Goal: Task Accomplishment & Management: Complete application form

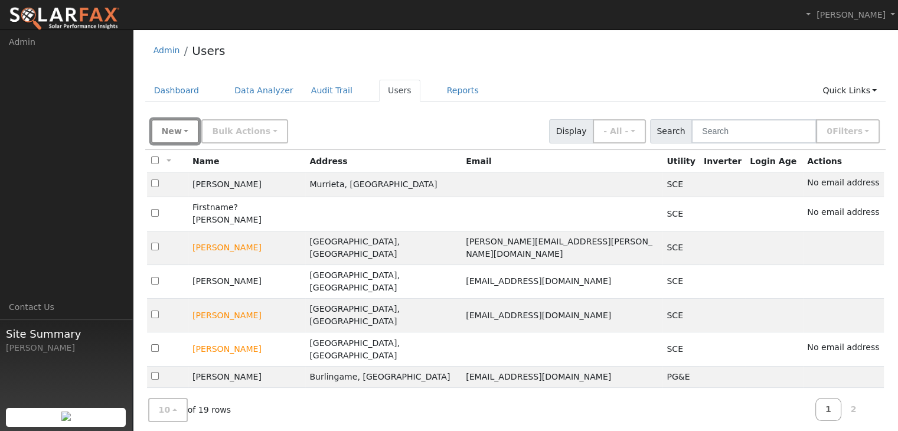
click at [181, 130] on button "New" at bounding box center [175, 131] width 48 height 24
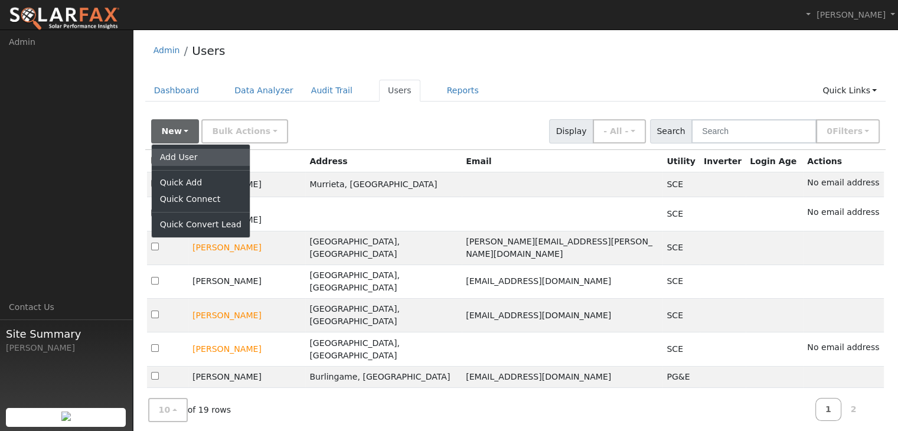
click at [188, 157] on link "Add User" at bounding box center [201, 157] width 98 height 17
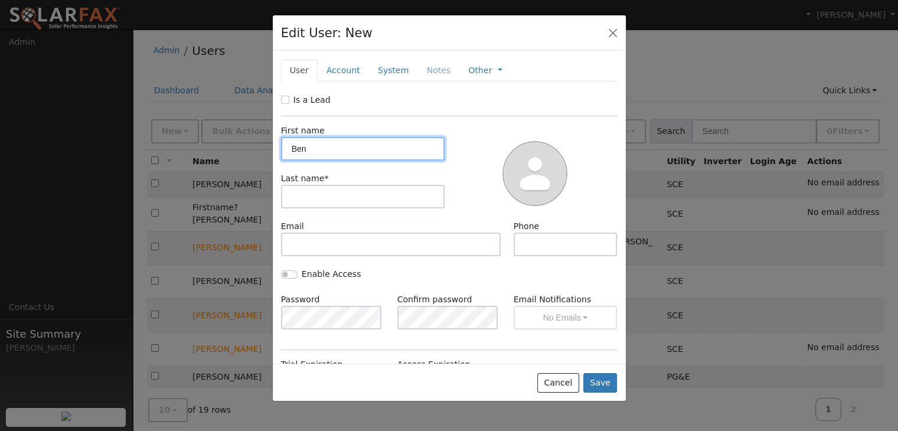
type input "Ben"
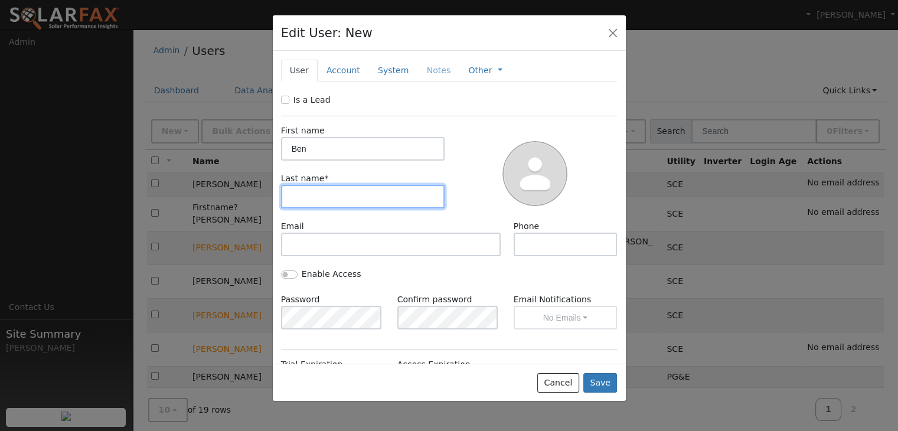
click at [296, 196] on input "text" at bounding box center [363, 197] width 164 height 24
type input "[PERSON_NAME]"
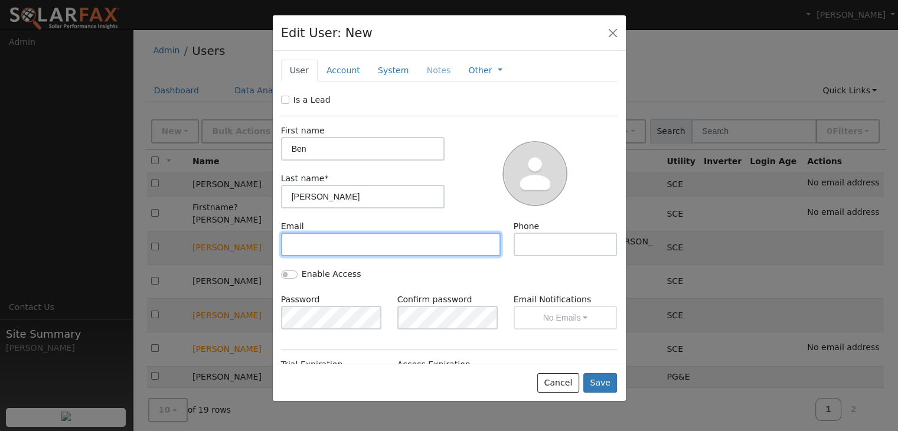
click at [297, 244] on input "text" at bounding box center [391, 245] width 220 height 24
paste input "benjamin.w.yan@gmail.com"
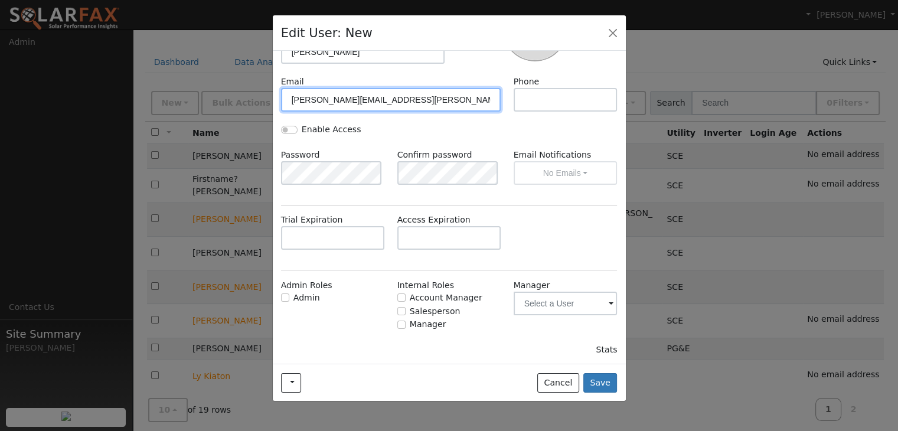
scroll to position [30, 0]
type input "benjamin.w.yan@gmail.com"
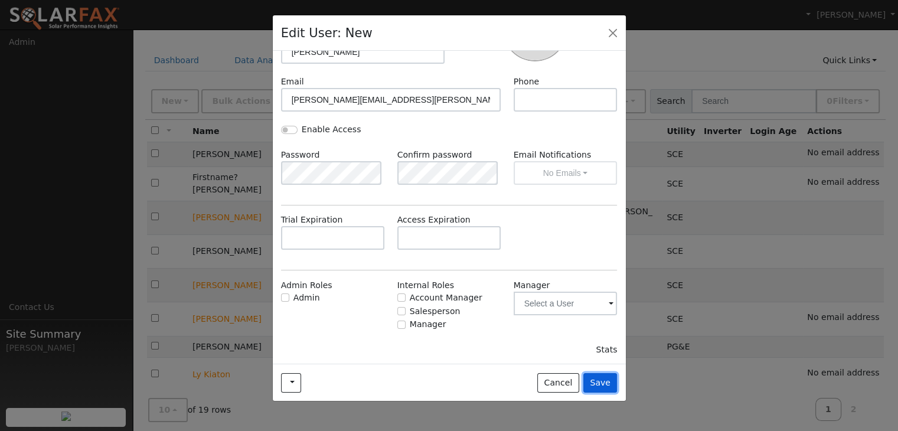
click at [601, 380] on button "Save" at bounding box center [601, 383] width 34 height 20
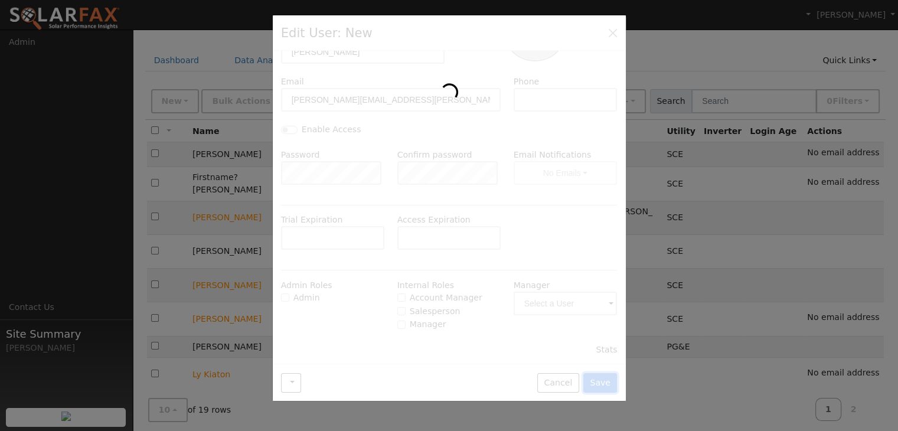
scroll to position [0, 0]
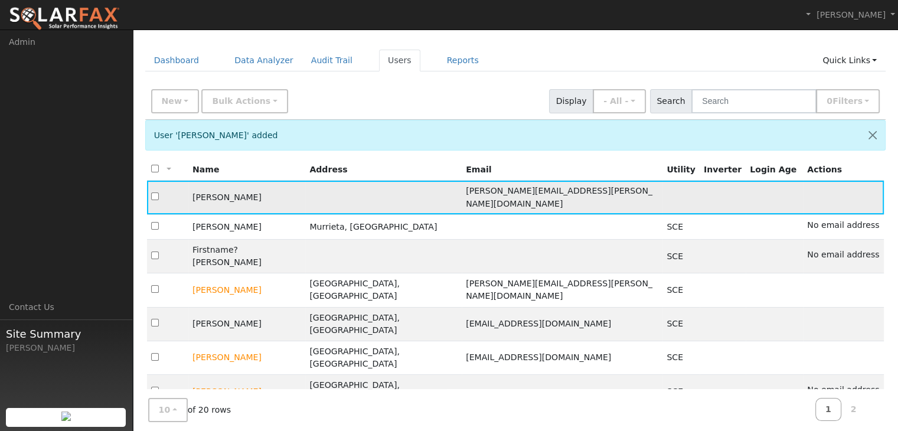
click at [305, 187] on td "[PERSON_NAME]" at bounding box center [246, 198] width 117 height 34
click at [155, 193] on input "checkbox" at bounding box center [155, 197] width 8 height 8
checkbox input "true"
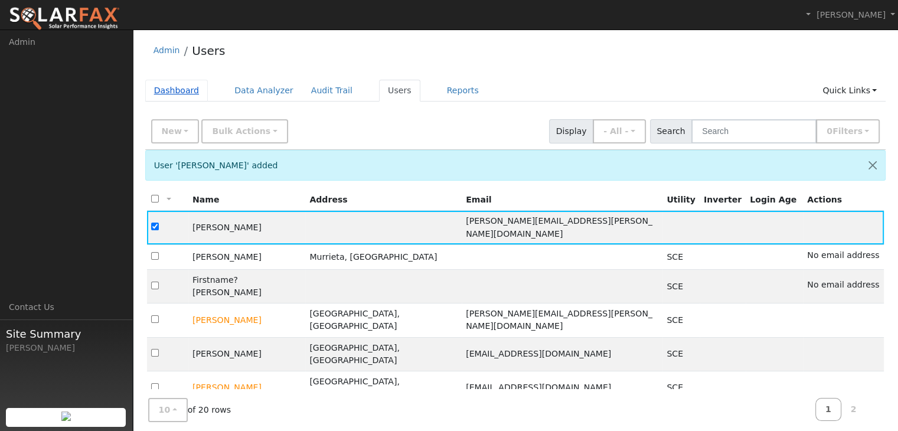
click at [171, 93] on link "Dashboard" at bounding box center [176, 91] width 63 height 22
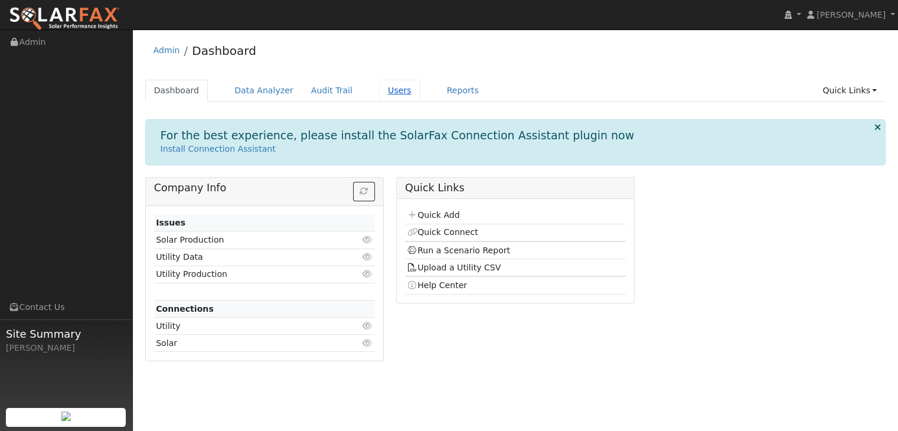
click at [379, 87] on link "Users" at bounding box center [399, 91] width 41 height 22
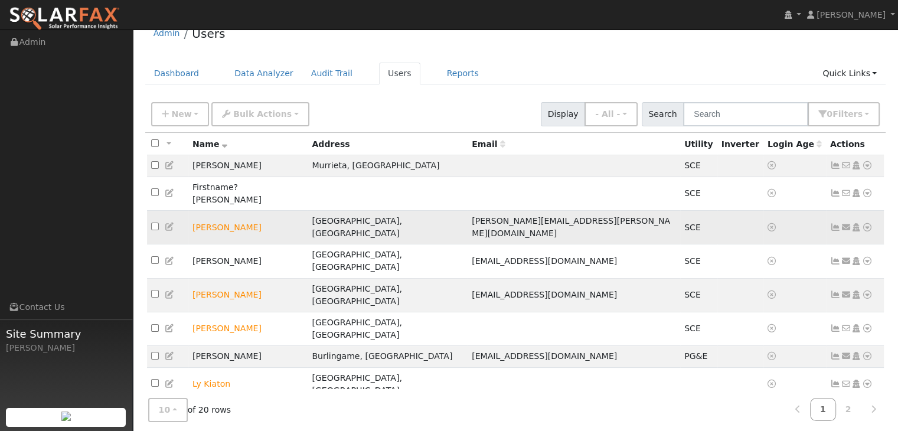
scroll to position [24, 0]
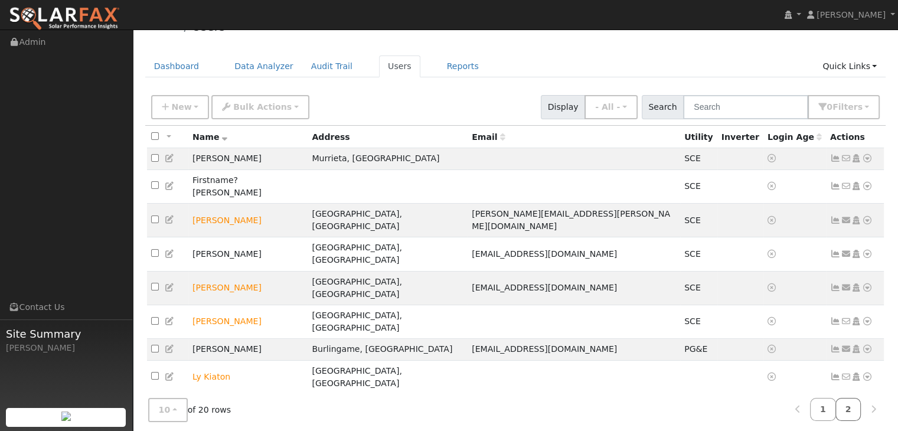
click at [848, 402] on link "2" at bounding box center [849, 409] width 26 height 23
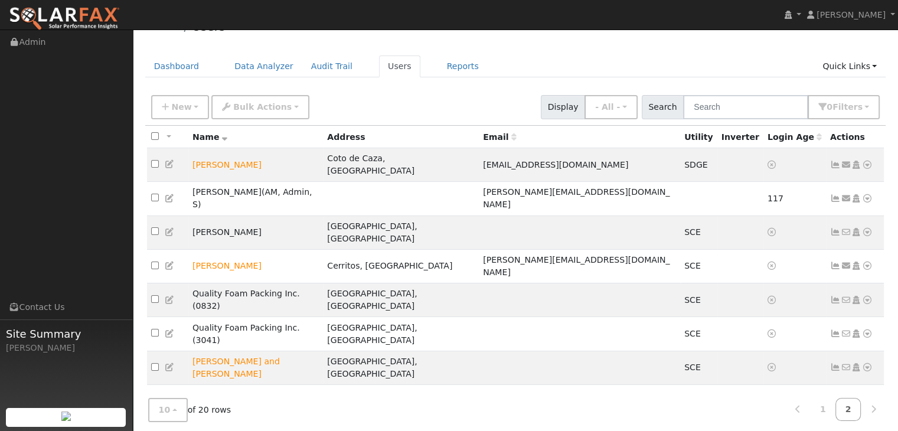
click at [167, 419] on icon at bounding box center [170, 423] width 11 height 8
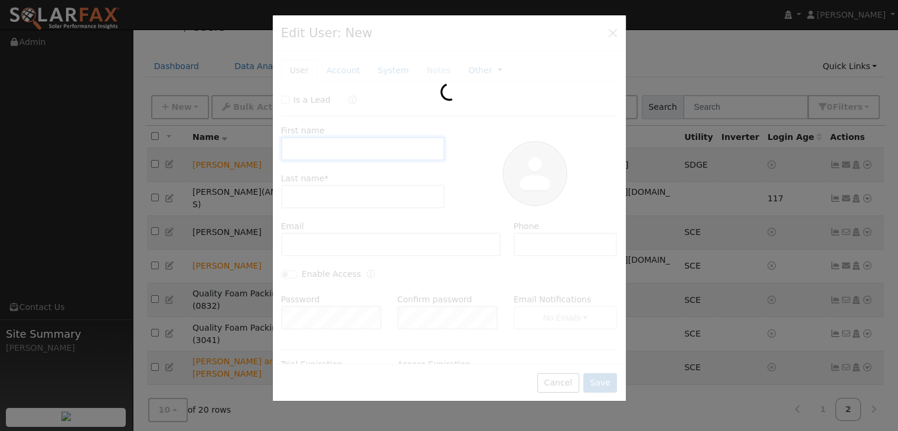
type input "Ben"
type input "Yan"
type input "benjamin.w.yan@gmail.com"
type input "Default Account"
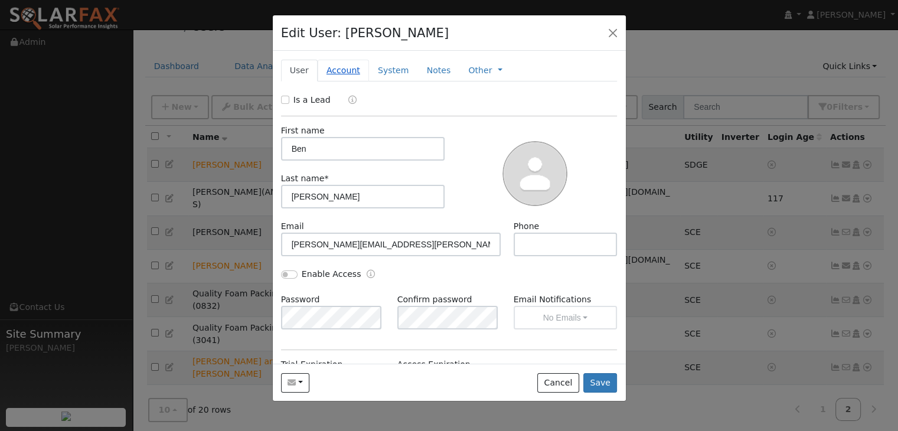
click at [345, 69] on link "Account" at bounding box center [343, 71] width 51 height 22
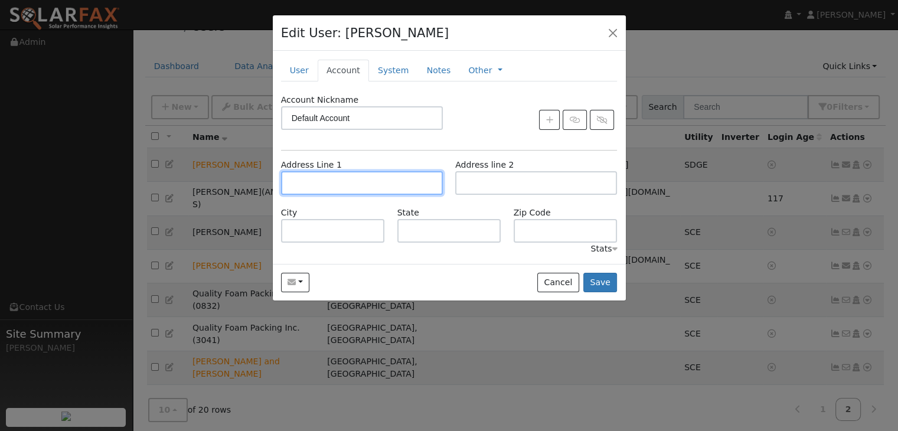
click at [296, 185] on input "text" at bounding box center [362, 183] width 162 height 24
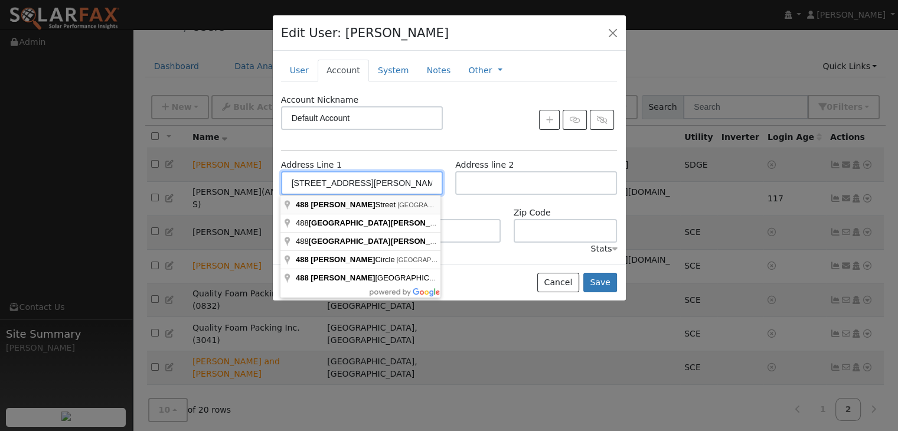
type input "[STREET_ADDRESS][PERSON_NAME]"
type input "Costa Mesa"
type input "CA"
type input "92627"
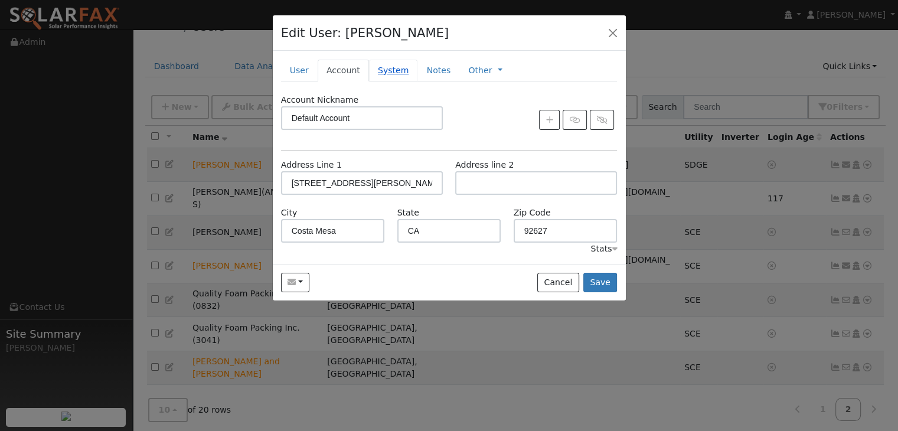
click at [386, 70] on link "System" at bounding box center [393, 71] width 49 height 22
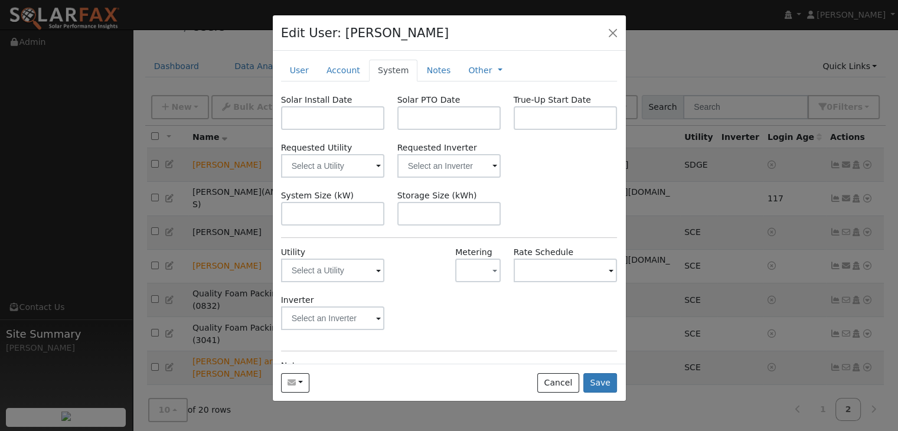
click at [378, 269] on div at bounding box center [333, 271] width 104 height 24
click at [362, 270] on input "text" at bounding box center [333, 271] width 104 height 24
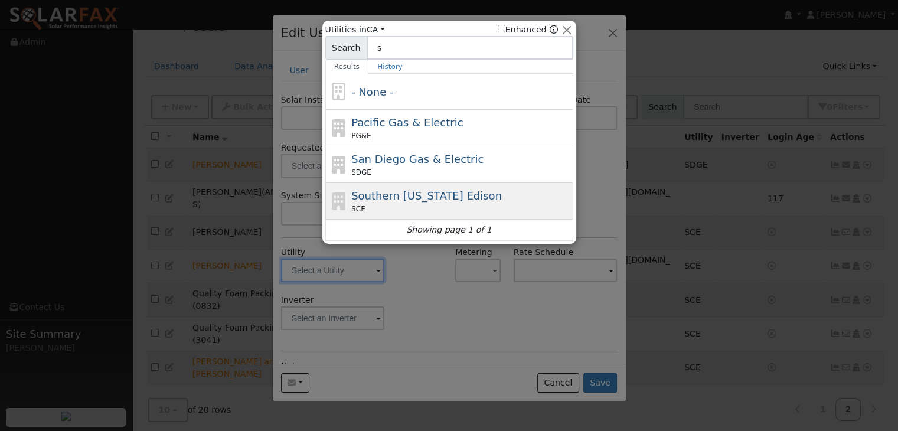
type input "s"
click at [406, 200] on span "Southern [US_STATE] Edison" at bounding box center [426, 196] width 151 height 12
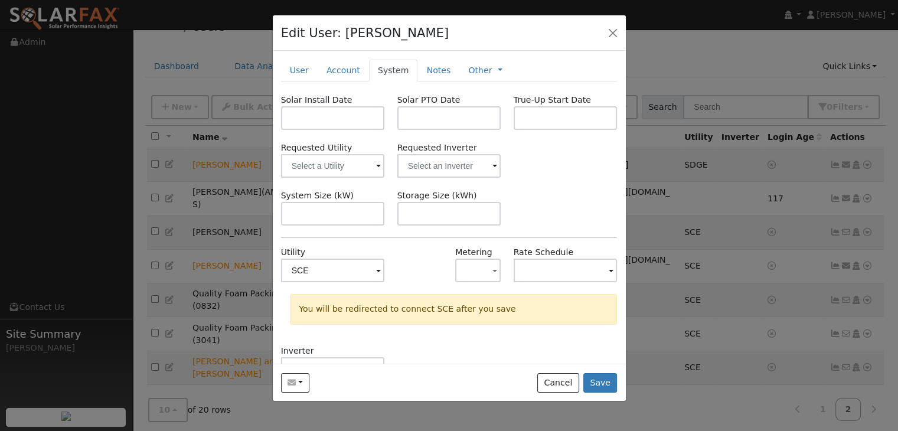
type input "SCE"
click at [383, 271] on div "Utility SCE" at bounding box center [333, 270] width 116 height 48
click at [374, 269] on div "SCE" at bounding box center [333, 271] width 104 height 24
click at [376, 269] on span at bounding box center [378, 272] width 5 height 14
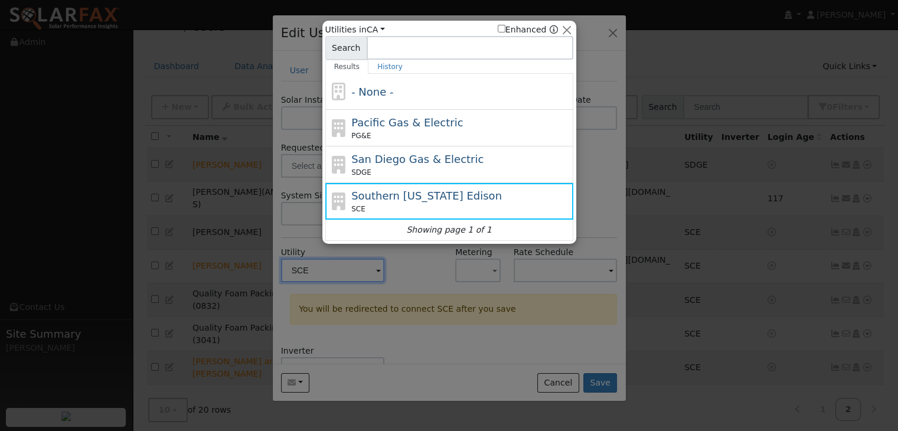
click at [308, 267] on div at bounding box center [449, 215] width 898 height 431
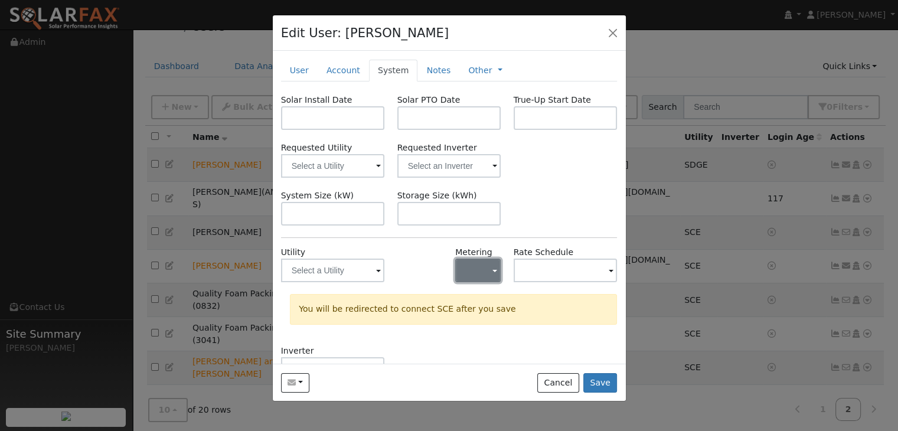
click at [493, 269] on span "button" at bounding box center [495, 271] width 5 height 12
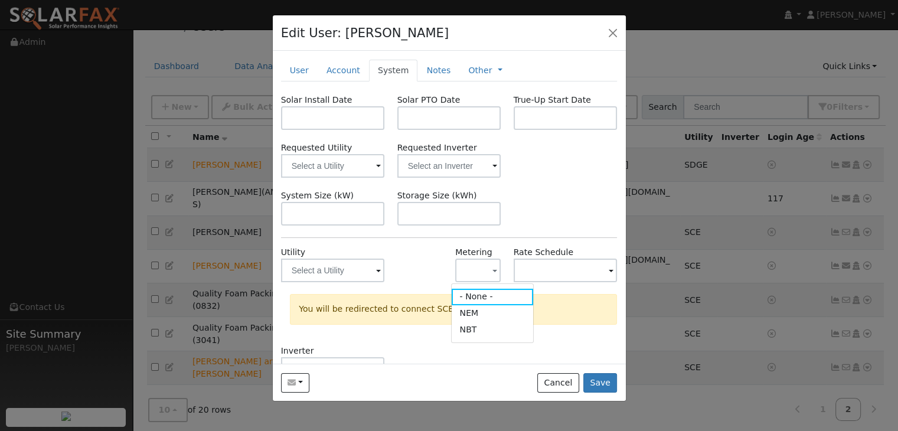
click at [470, 328] on link "NBT" at bounding box center [493, 330] width 82 height 17
type input "SCE"
click at [609, 270] on span at bounding box center [611, 272] width 5 height 14
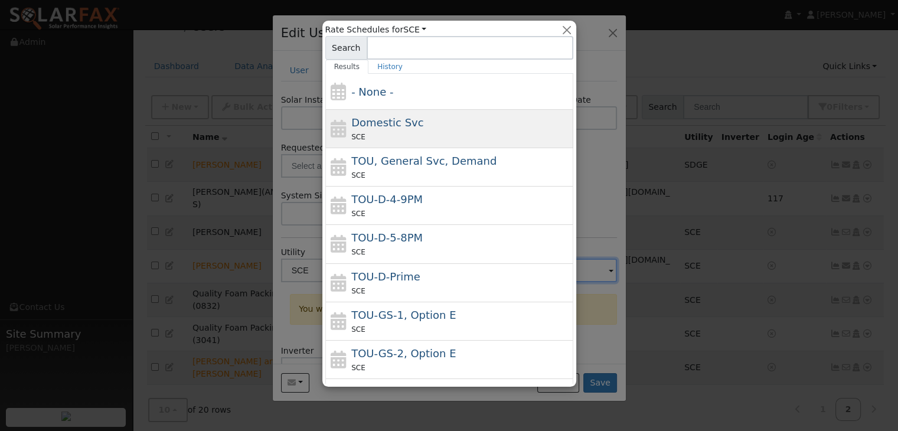
click at [436, 128] on div "Domestic Svc SCE" at bounding box center [460, 129] width 219 height 28
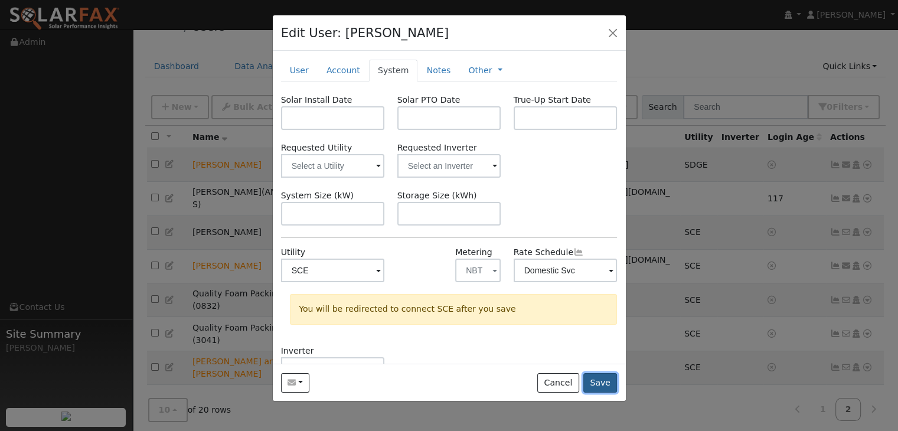
click at [610, 376] on button "Save" at bounding box center [601, 383] width 34 height 20
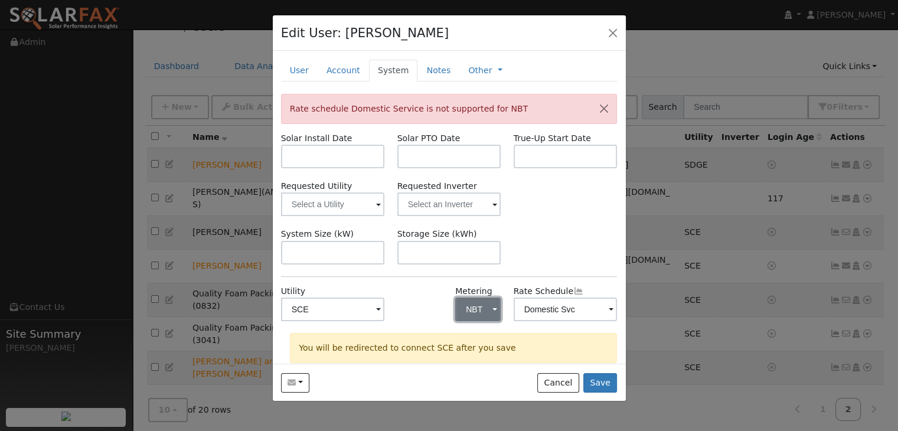
click at [489, 313] on button "NBT" at bounding box center [477, 310] width 45 height 24
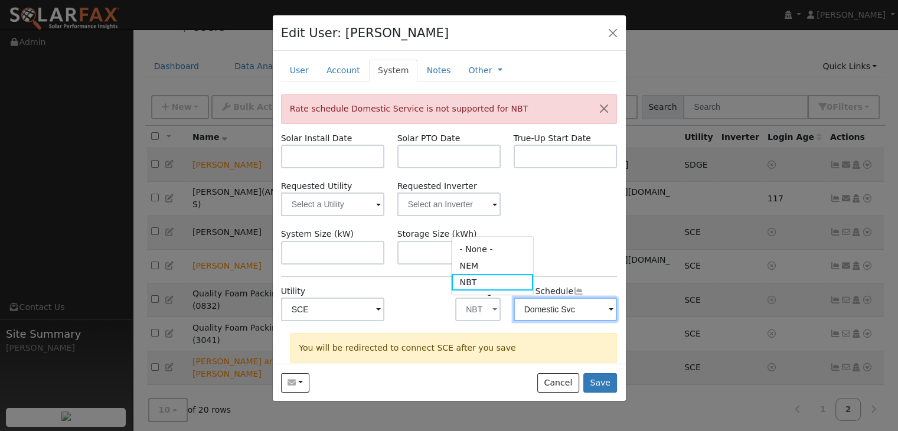
click at [593, 312] on input "Domestic Svc" at bounding box center [566, 310] width 104 height 24
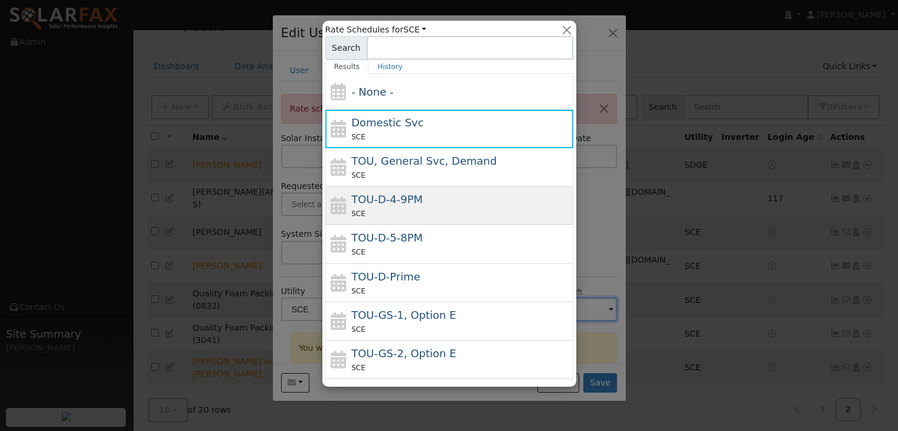
click at [448, 210] on div "SCE" at bounding box center [460, 213] width 219 height 12
type input "TOU-D-4-9PM"
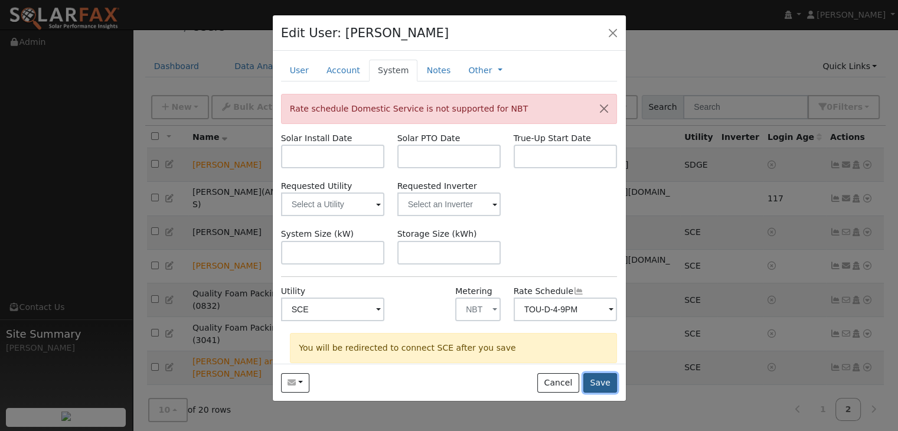
click at [608, 374] on button "Save" at bounding box center [601, 383] width 34 height 20
click at [493, 311] on span "button" at bounding box center [495, 310] width 5 height 12
click at [494, 271] on link "NEM" at bounding box center [493, 266] width 82 height 17
click at [611, 388] on button "Save" at bounding box center [601, 383] width 34 height 20
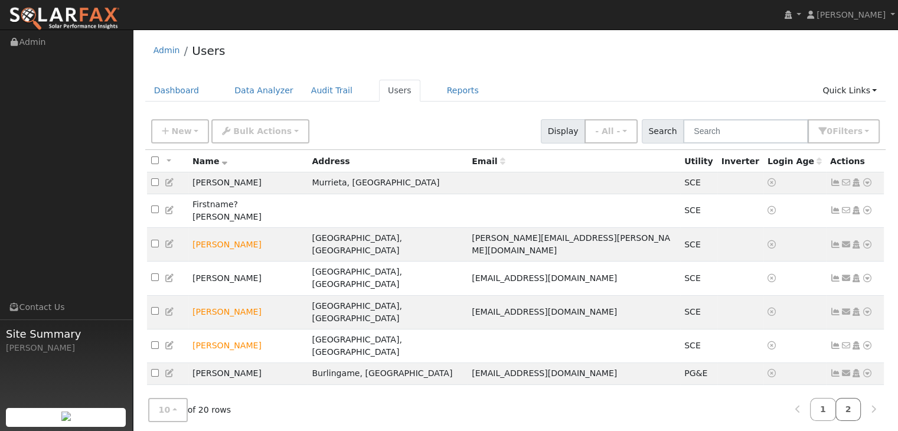
click at [847, 405] on link "2" at bounding box center [849, 409] width 26 height 23
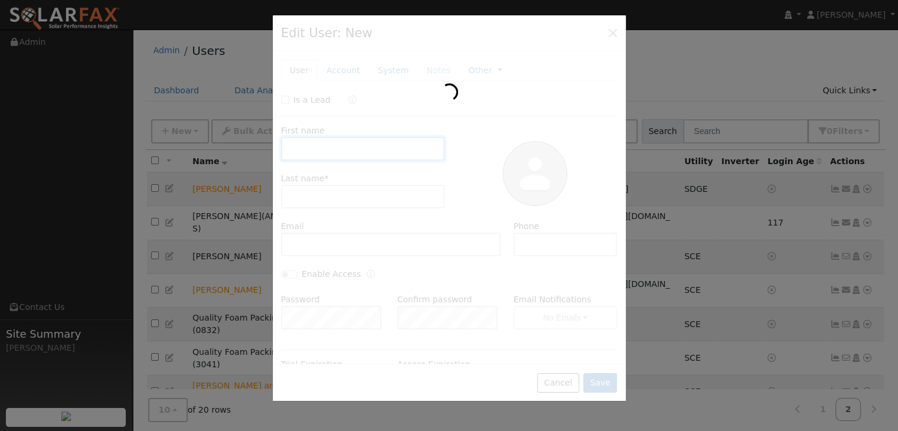
type input "Ben"
type input "Yan"
type input "benjamin.w.yan@gmail.com"
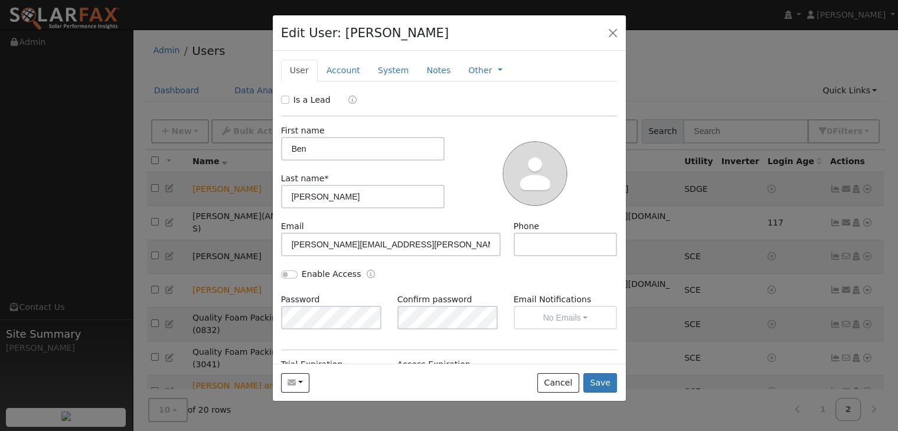
click at [669, 329] on div at bounding box center [449, 215] width 898 height 431
click at [550, 389] on button "Cancel" at bounding box center [559, 383] width 42 height 20
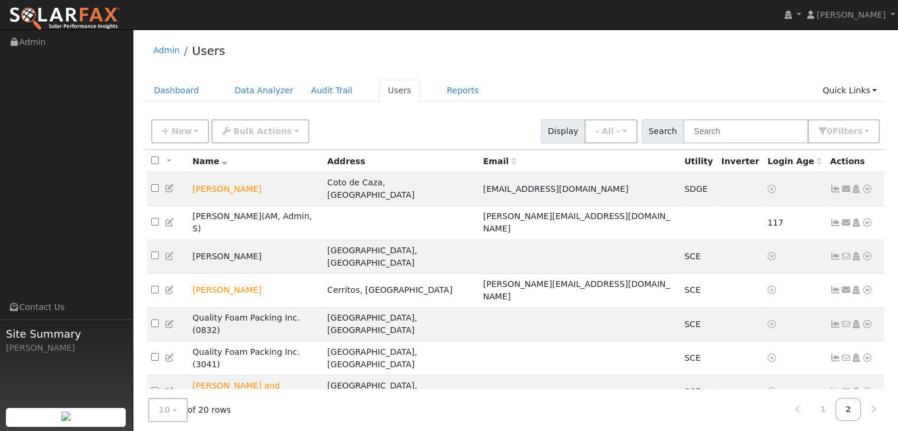
click at [754, 369] on link "Import From CSV" at bounding box center [742, 377] width 87 height 17
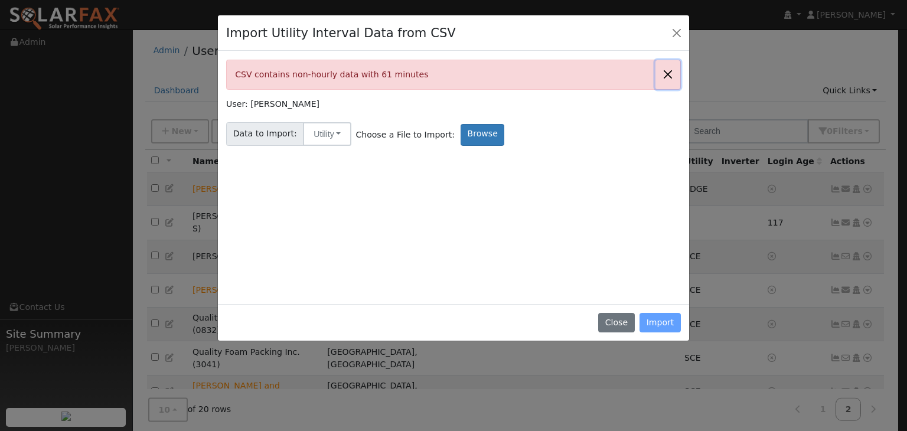
click at [670, 71] on button "Close" at bounding box center [668, 74] width 25 height 29
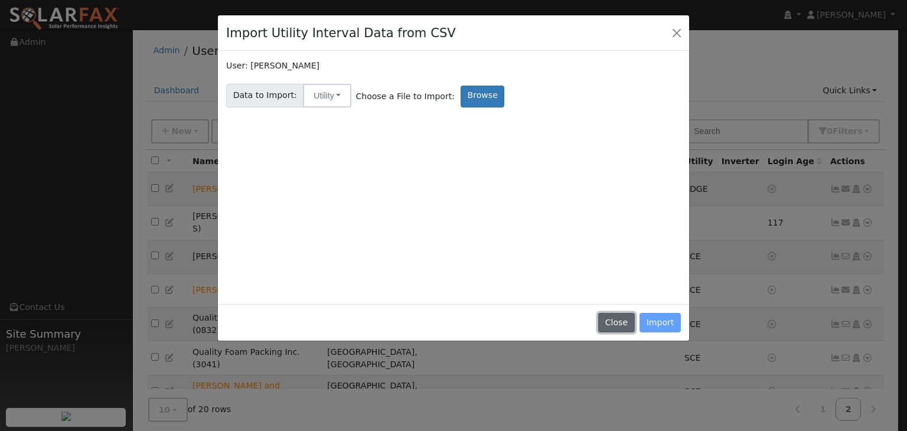
click at [627, 321] on button "Close" at bounding box center [616, 323] width 36 height 20
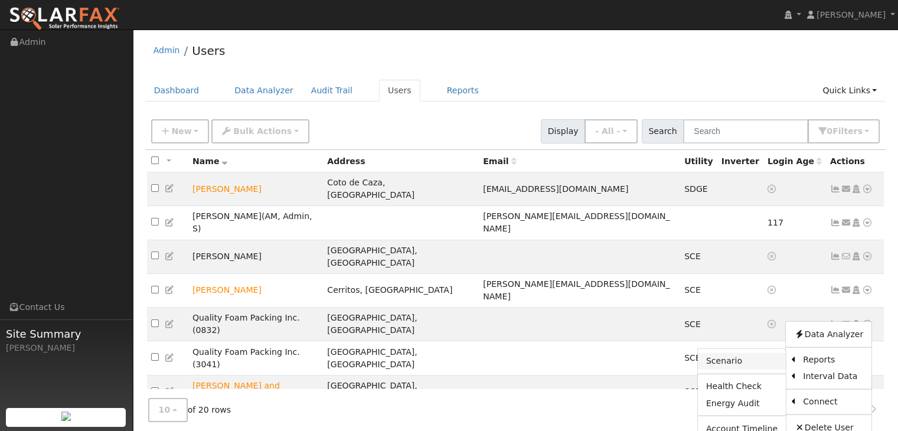
click at [729, 353] on link "Scenario" at bounding box center [742, 361] width 88 height 17
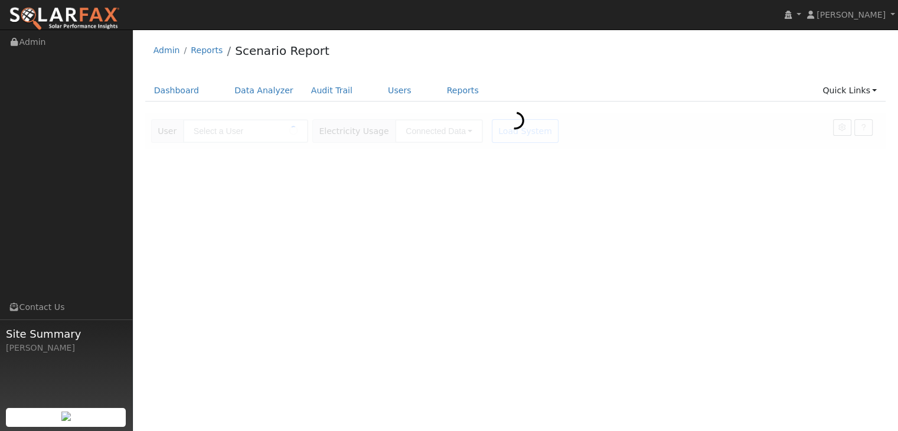
type input "[PERSON_NAME]"
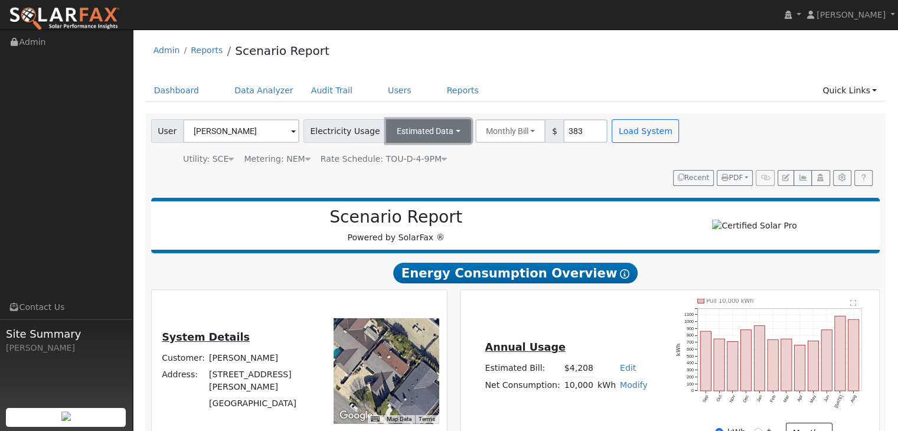
click at [441, 135] on button "Estimated Data" at bounding box center [428, 131] width 85 height 24
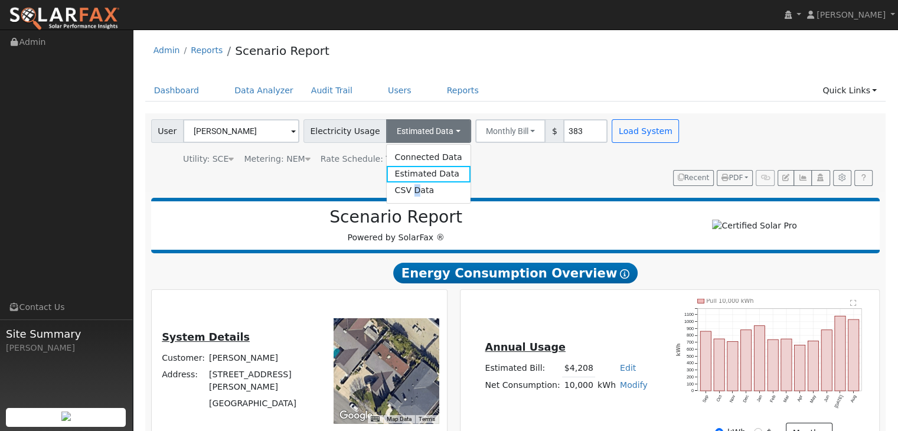
click at [400, 191] on link "CSV Data" at bounding box center [428, 191] width 84 height 17
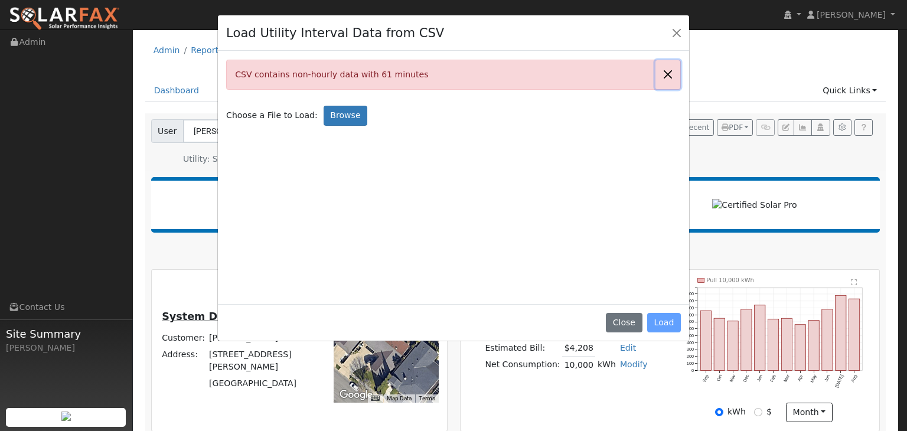
click at [672, 74] on button "Close" at bounding box center [668, 74] width 25 height 29
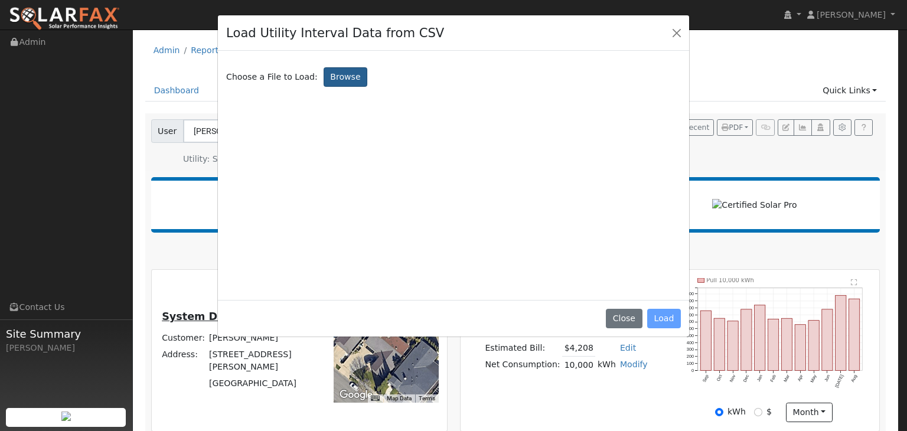
click at [333, 76] on label "Browse" at bounding box center [346, 77] width 44 height 20
click at [0, 0] on input "Browse" at bounding box center [0, 0] width 0 height 0
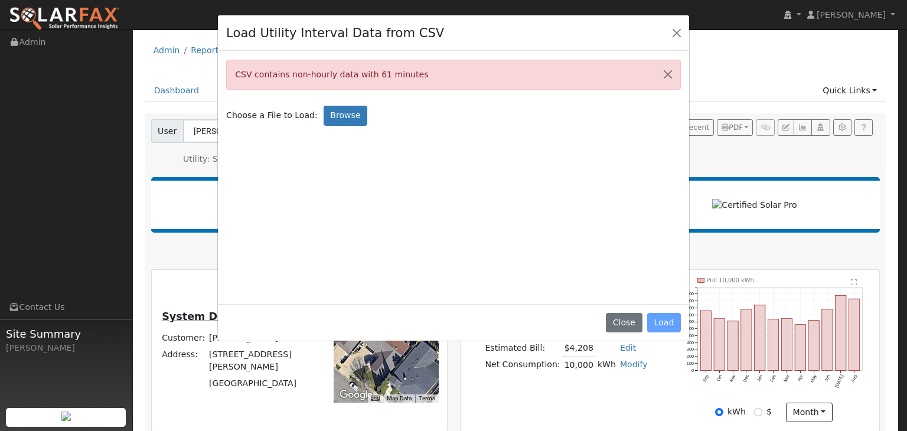
click at [663, 324] on div "Close Load" at bounding box center [453, 322] width 471 height 37
click at [663, 314] on div "Close Load" at bounding box center [453, 322] width 471 height 37
click at [670, 320] on div "Close Load" at bounding box center [453, 322] width 471 height 37
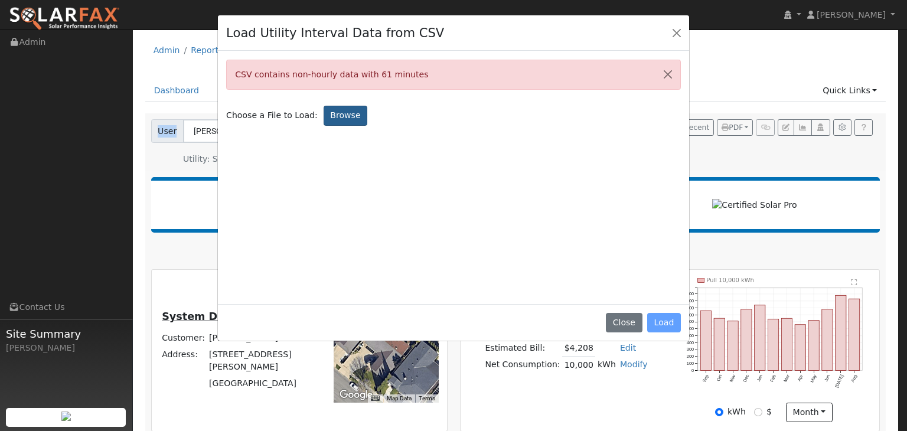
click at [336, 118] on label "Browse" at bounding box center [346, 116] width 44 height 20
click at [0, 0] on input "Browse" at bounding box center [0, 0] width 0 height 0
click at [672, 326] on div "Close Load" at bounding box center [453, 322] width 471 height 37
click at [666, 320] on div "Close Load" at bounding box center [453, 322] width 471 height 37
click at [631, 315] on button "Close" at bounding box center [624, 323] width 36 height 20
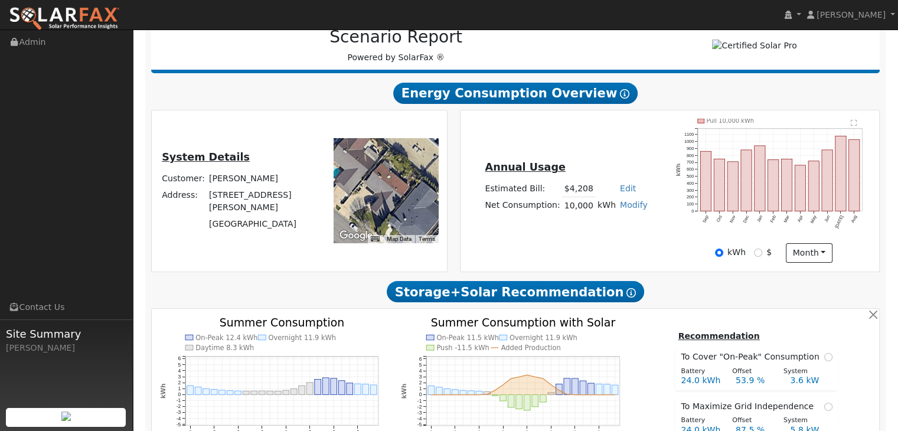
scroll to position [162, 0]
